Goal: Transaction & Acquisition: Book appointment/travel/reservation

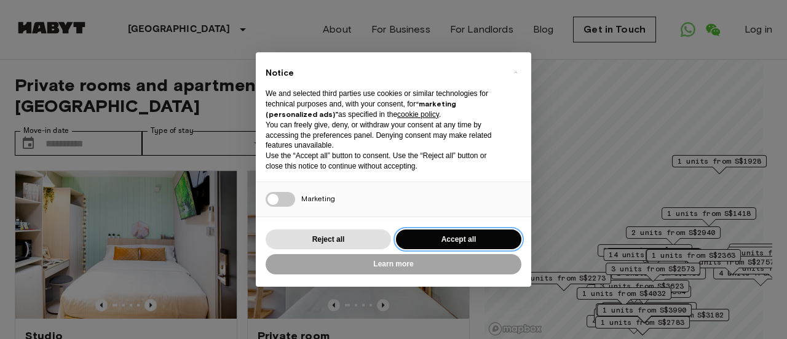
click at [465, 243] on button "Accept all" at bounding box center [458, 239] width 125 height 20
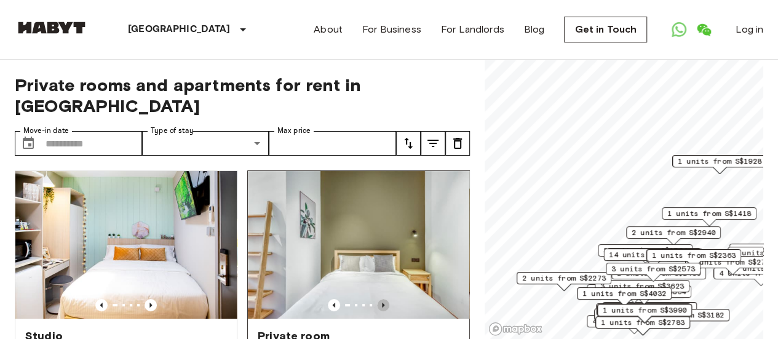
click at [377, 299] on icon "Previous image" at bounding box center [383, 305] width 12 height 12
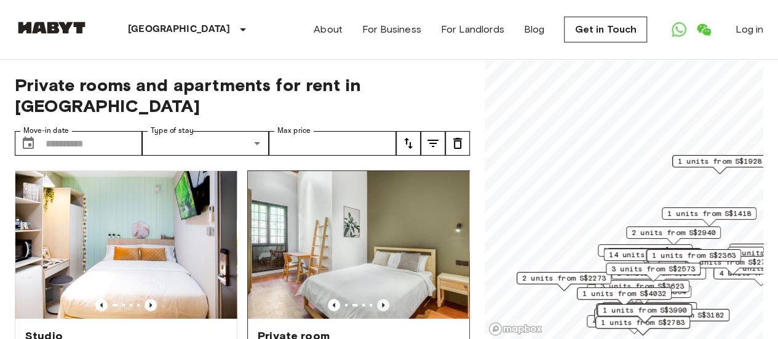
click at [382, 303] on icon "Previous image" at bounding box center [383, 305] width 2 height 5
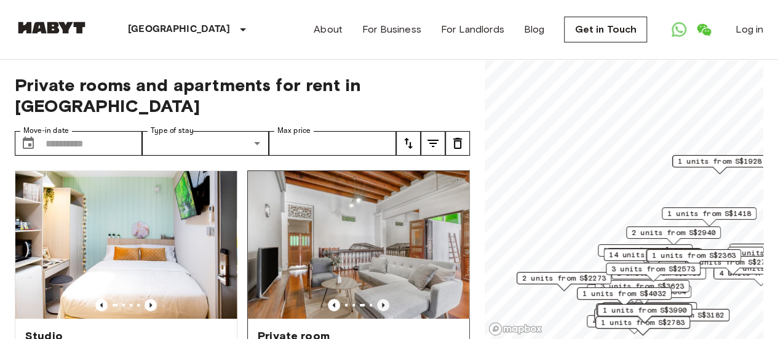
click at [382, 303] on icon "Previous image" at bounding box center [383, 305] width 2 height 5
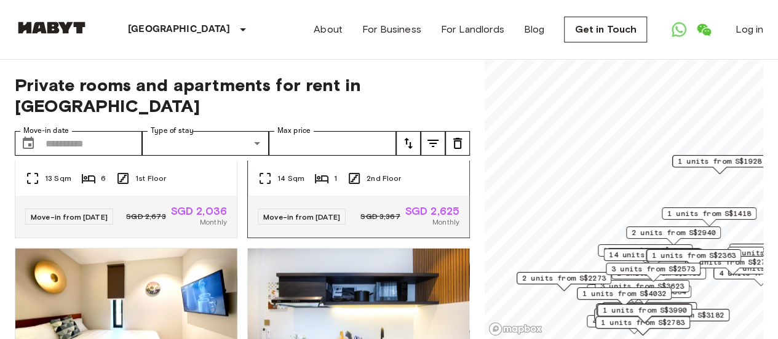
scroll to position [677, 0]
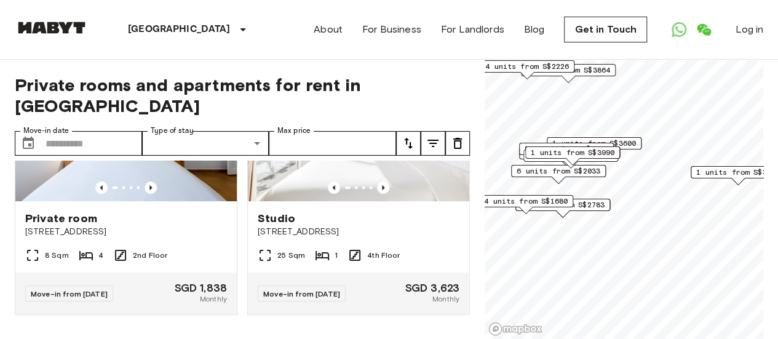
scroll to position [2583, 0]
click at [150, 194] on icon "Previous image" at bounding box center [151, 187] width 12 height 12
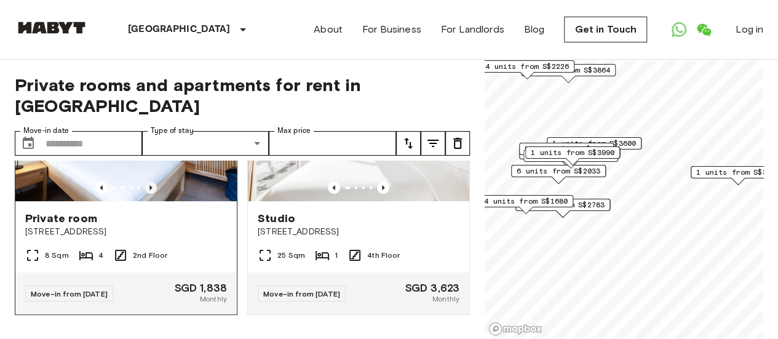
click at [150, 194] on icon "Previous image" at bounding box center [151, 187] width 12 height 12
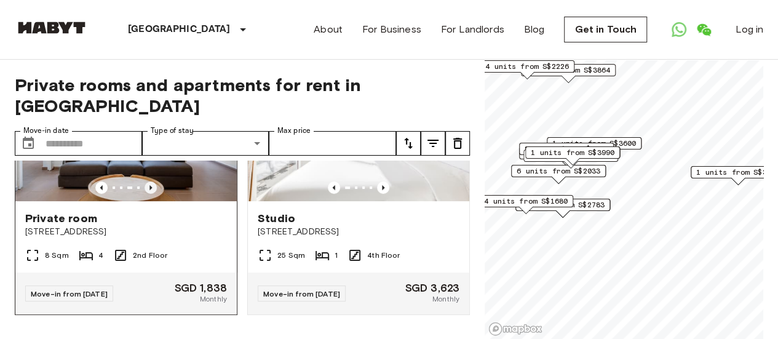
click at [150, 194] on icon "Previous image" at bounding box center [151, 187] width 12 height 12
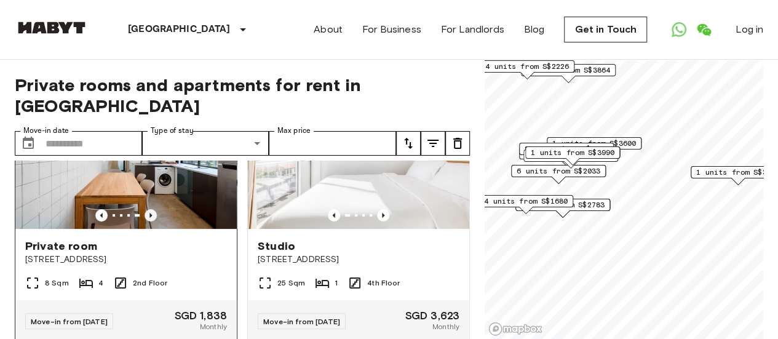
scroll to position [2610, 0]
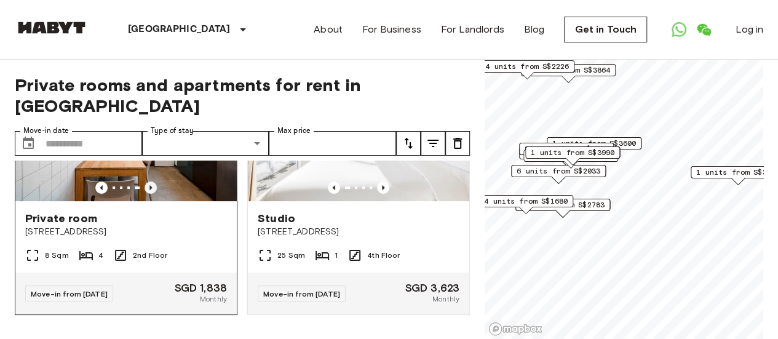
click at [151, 194] on icon "Previous image" at bounding box center [151, 187] width 12 height 12
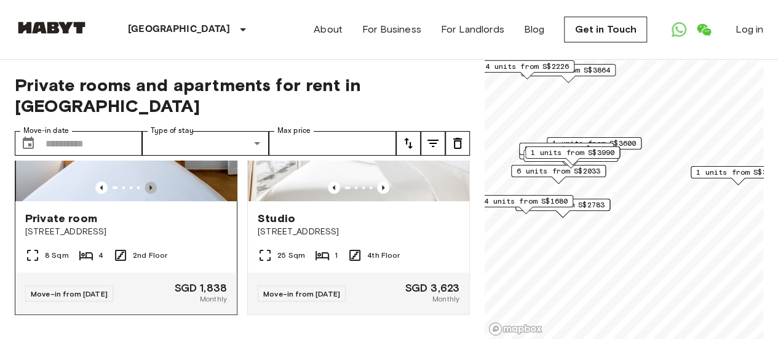
click at [151, 194] on icon "Previous image" at bounding box center [151, 187] width 12 height 12
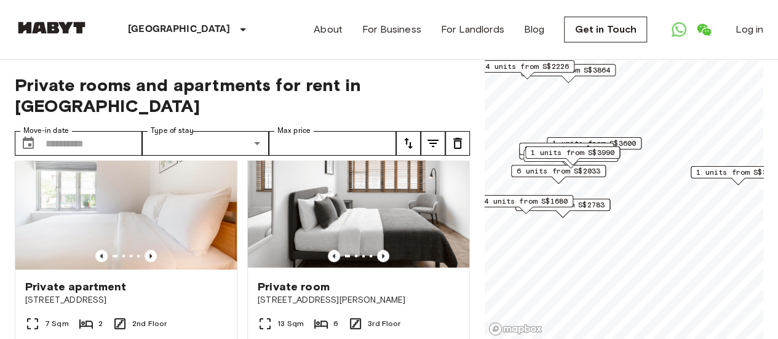
scroll to position [2794, 0]
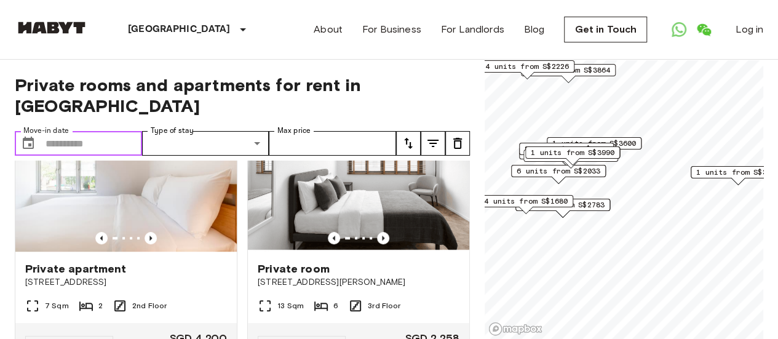
click at [59, 131] on input "Move-in date" at bounding box center [94, 143] width 97 height 25
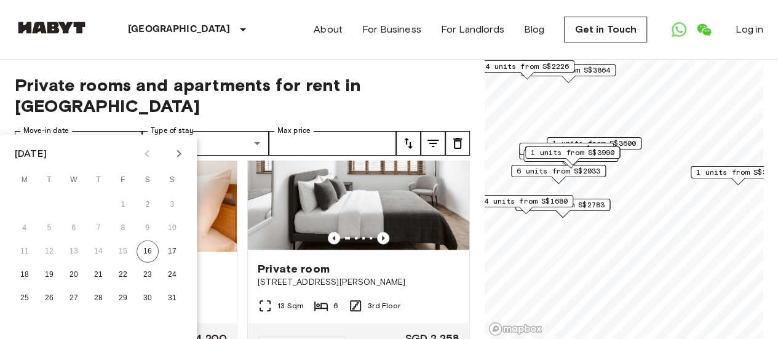
click at [181, 152] on icon "Next month" at bounding box center [179, 153] width 15 height 15
click at [98, 201] on button "4" at bounding box center [98, 205] width 22 height 22
type input "**********"
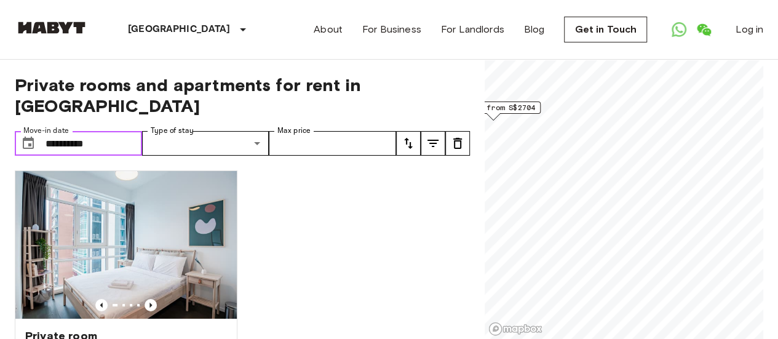
scroll to position [62, 0]
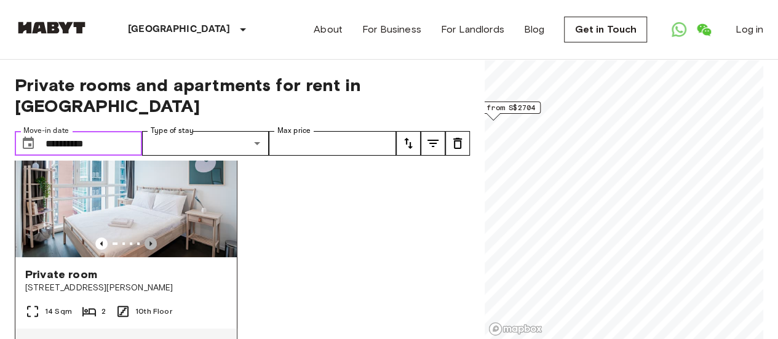
click at [145, 237] on icon "Previous image" at bounding box center [151, 243] width 12 height 12
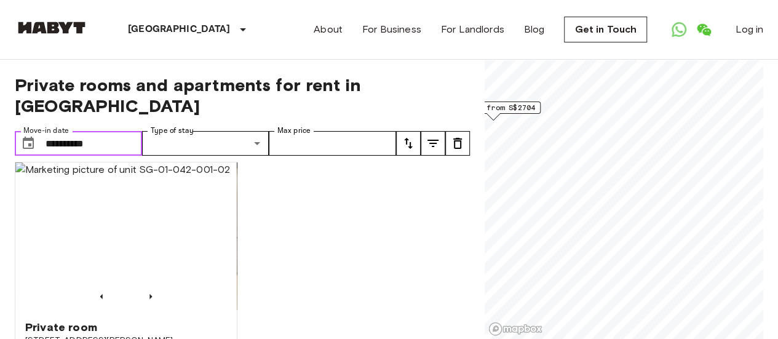
scroll to position [0, 0]
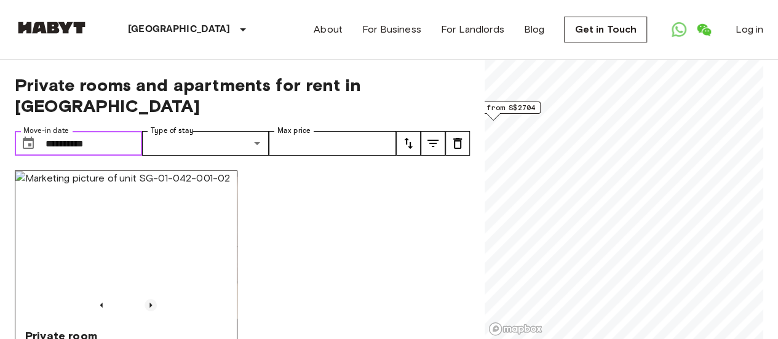
click at [150, 299] on icon "Previous image" at bounding box center [151, 305] width 12 height 12
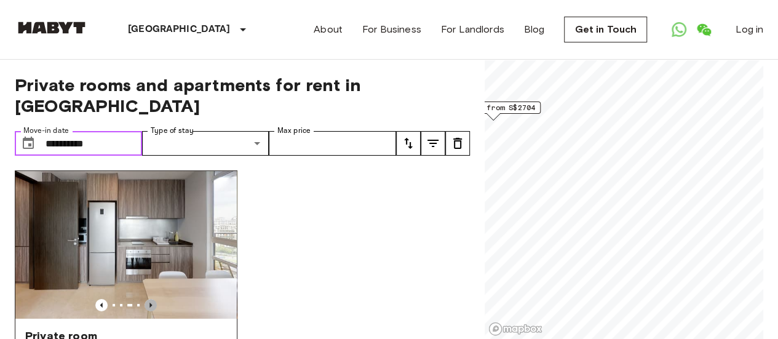
click at [150, 299] on icon "Previous image" at bounding box center [151, 305] width 12 height 12
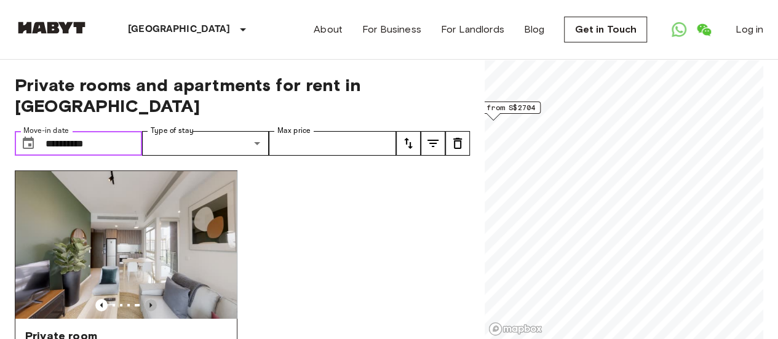
click at [150, 299] on icon "Previous image" at bounding box center [151, 305] width 12 height 12
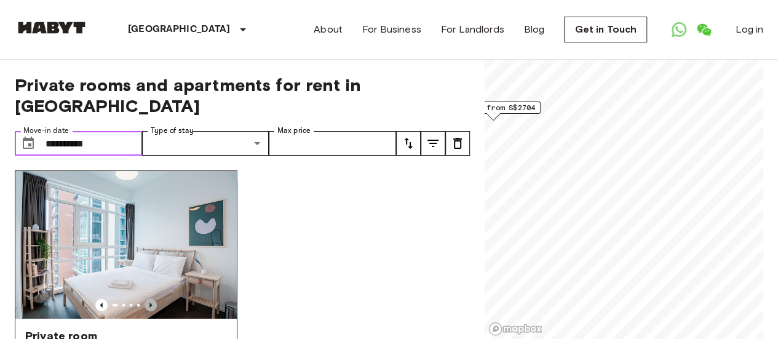
click at [150, 299] on icon "Previous image" at bounding box center [151, 305] width 12 height 12
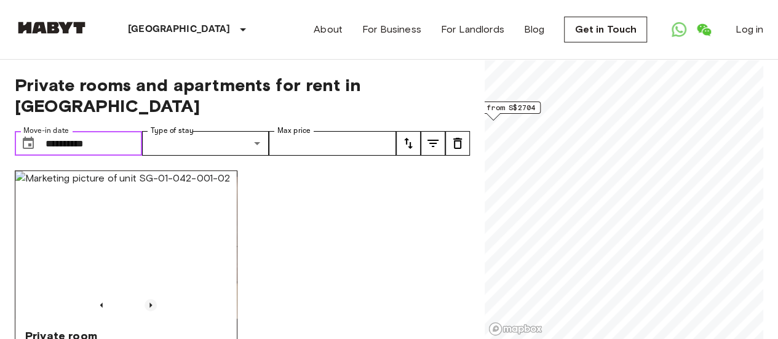
click at [150, 299] on icon "Previous image" at bounding box center [151, 305] width 12 height 12
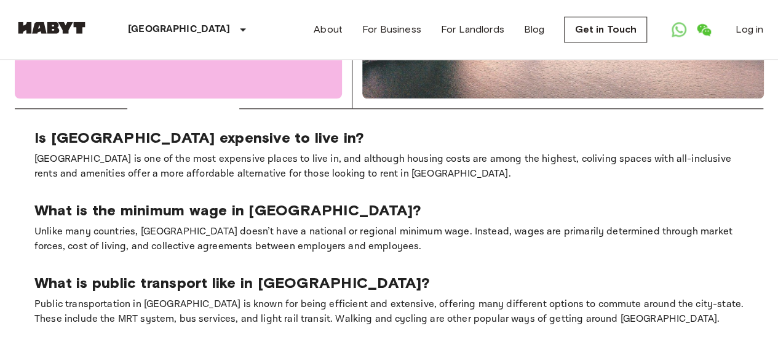
scroll to position [677, 0]
